Goal: Task Accomplishment & Management: Manage account settings

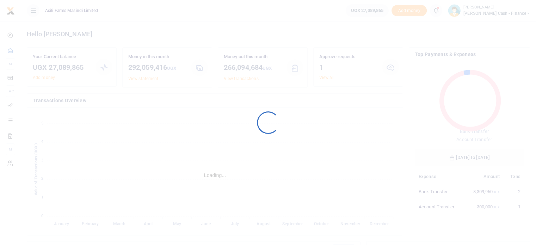
scroll to position [93, 104]
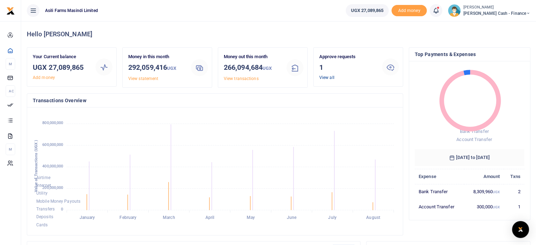
click at [326, 79] on link "View all" at bounding box center [326, 77] width 15 height 5
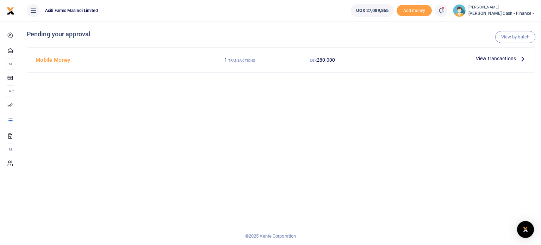
click at [480, 59] on span "View transactions" at bounding box center [496, 59] width 40 height 8
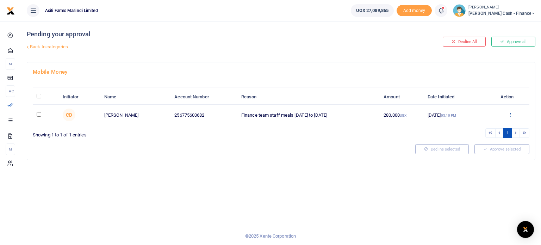
click at [510, 115] on icon at bounding box center [511, 114] width 5 height 5
click at [480, 156] on link "Details" at bounding box center [485, 158] width 56 height 10
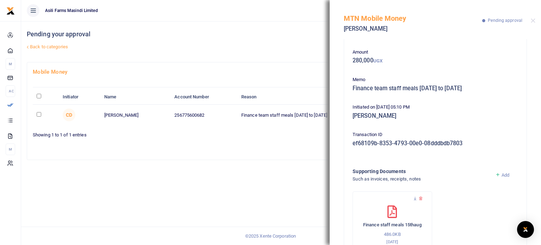
scroll to position [53, 0]
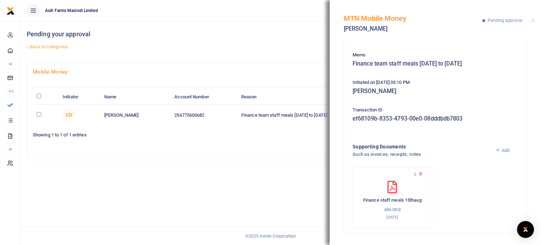
click at [404, 178] on div at bounding box center [392, 177] width 65 height 7
click at [414, 173] on icon at bounding box center [415, 174] width 5 height 5
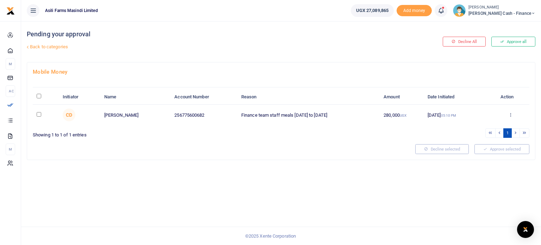
click at [38, 112] on input "checkbox" at bounding box center [39, 114] width 5 height 5
checkbox input "true"
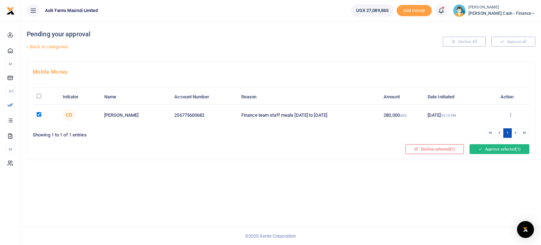
click at [502, 146] on button "Approve selected (1)" at bounding box center [500, 149] width 60 height 10
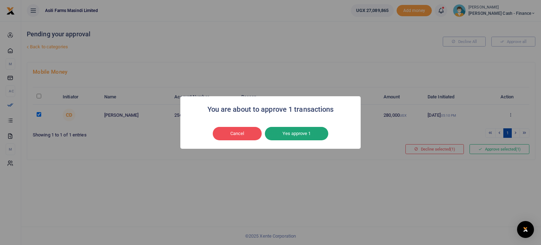
click at [298, 135] on button "Yes approve 1" at bounding box center [296, 133] width 63 height 13
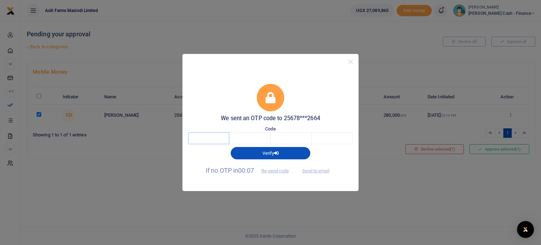
click at [216, 139] on input "text" at bounding box center [208, 138] width 41 height 12
type input "8"
type input "9"
type input "5"
type input "9"
